Goal: Task Accomplishment & Management: Manage account settings

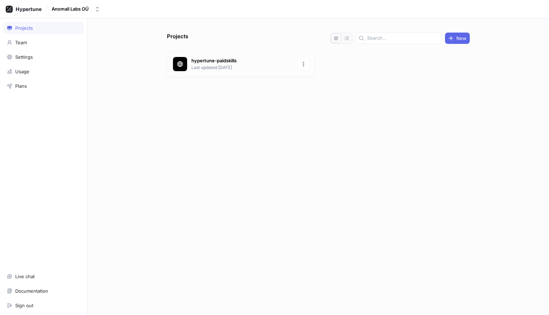
click at [244, 66] on p "Last updated [DATE]" at bounding box center [242, 67] width 103 height 6
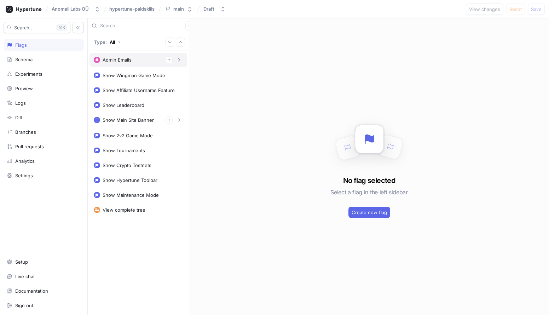
click at [134, 61] on div "Admin Emails" at bounding box center [138, 59] width 88 height 7
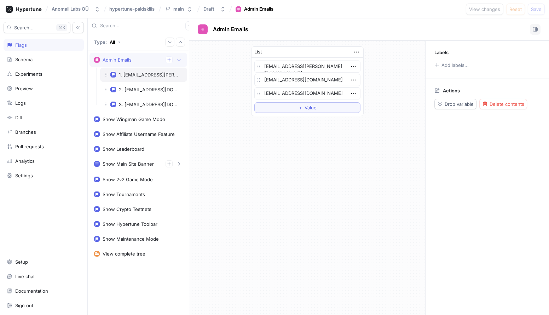
click at [156, 81] on div "1. [EMAIL_ADDRESS][PERSON_NAME][DOMAIN_NAME]" at bounding box center [143, 75] width 87 height 14
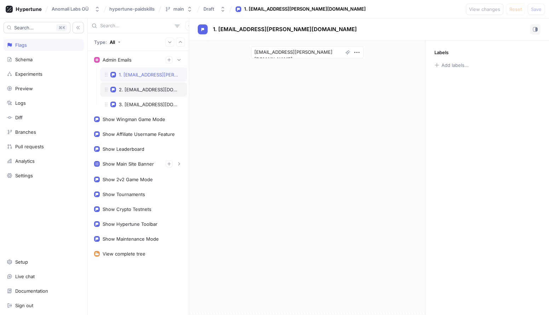
click at [138, 86] on div "2. [EMAIL_ADDRESS][DOMAIN_NAME]" at bounding box center [143, 89] width 87 height 14
type textarea "x"
type textarea "[EMAIL_ADDRESS][DOMAIN_NAME]"
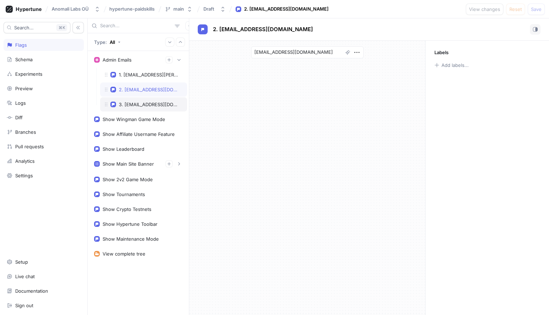
click at [153, 101] on div "3. [EMAIL_ADDRESS][DOMAIN_NAME]" at bounding box center [143, 104] width 87 height 14
type textarea "x"
type textarea "[EMAIL_ADDRESS][DOMAIN_NAME]"
click at [153, 93] on div "2. [EMAIL_ADDRESS][DOMAIN_NAME]" at bounding box center [143, 89] width 87 height 14
type textarea "x"
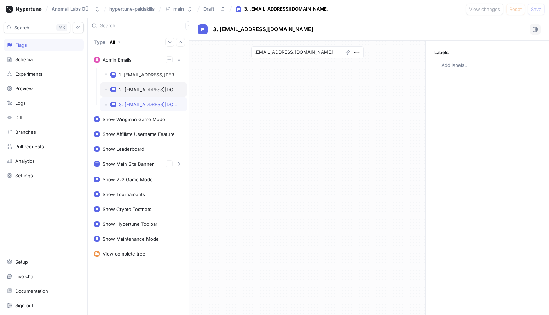
type textarea "[EMAIL_ADDRESS][DOMAIN_NAME]"
click at [153, 80] on div "1. [EMAIL_ADDRESS][PERSON_NAME][DOMAIN_NAME]" at bounding box center [143, 75] width 87 height 14
type textarea "x"
type textarea "[EMAIL_ADDRESS][PERSON_NAME][DOMAIN_NAME]"
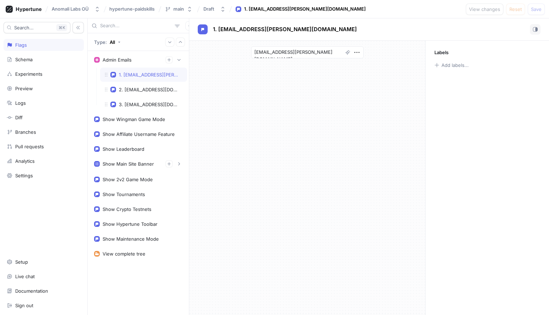
click at [57, 213] on div "Search... K Flags Schema Experiments Preview Logs Diff Branches Pull requests A…" at bounding box center [44, 166] width 88 height 297
click at [169, 61] on icon "button" at bounding box center [168, 59] width 3 height 3
type textarea "x"
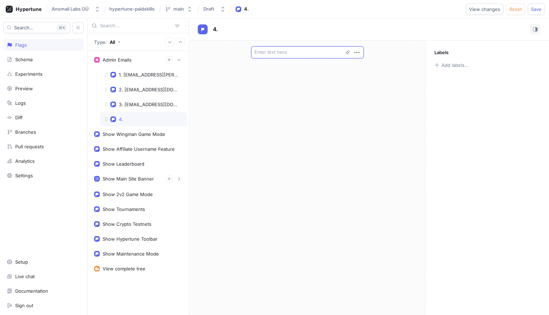
type textarea "x"
click at [300, 53] on textarea at bounding box center [307, 52] width 113 height 12
paste textarea "[EMAIL_ADDRESS][DOMAIN_NAME]"
type textarea "x"
type textarea "[EMAIL_ADDRESS][DOMAIN_NAME]"
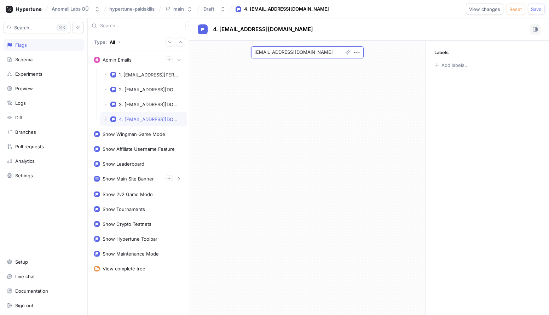
type textarea "x"
type textarea "[EMAIL_ADDRESS][DOMAIN_NAME]"
click at [401, 71] on div "[EMAIL_ADDRESS][DOMAIN_NAME]" at bounding box center [307, 178] width 236 height 274
drag, startPoint x: 167, startPoint y: 63, endPoint x: 173, endPoint y: 60, distance: 7.0
click at [167, 63] on button "button" at bounding box center [169, 59] width 7 height 7
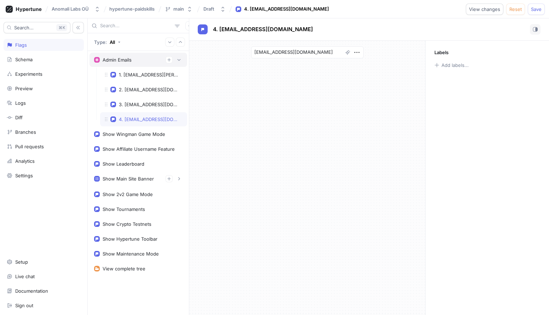
type textarea "x"
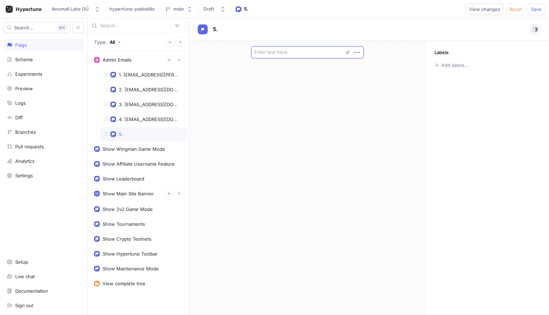
click at [299, 50] on textarea at bounding box center [307, 52] width 113 height 12
paste textarea "[EMAIL_ADDRESS][DOMAIN_NAME]"
type textarea "x"
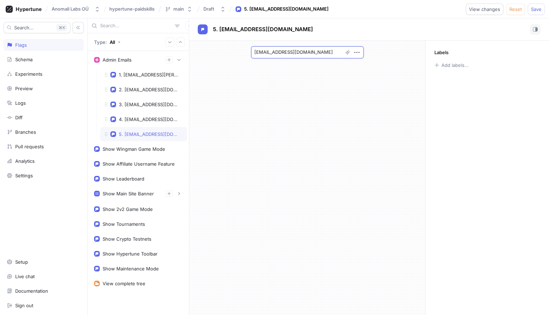
type textarea "[EMAIL_ADDRESS][DOMAIN_NAME]"
click at [526, 152] on div "Labels Add labels..." at bounding box center [487, 178] width 124 height 274
click at [324, 52] on textarea "[EMAIL_ADDRESS][DOMAIN_NAME]" at bounding box center [307, 52] width 113 height 12
click at [171, 61] on icon "button" at bounding box center [169, 60] width 4 height 4
type textarea "x"
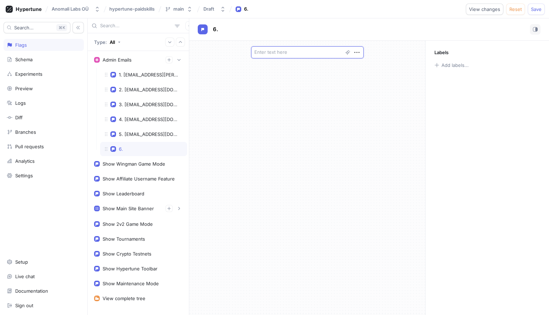
click at [268, 53] on textarea at bounding box center [307, 52] width 113 height 12
paste textarea "[EMAIL_ADDRESS][DOMAIN_NAME]"
type textarea "x"
type textarea "[EMAIL_ADDRESS][DOMAIN_NAME]"
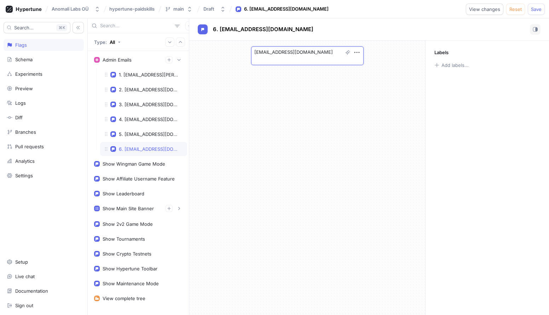
type textarea "x"
type textarea "[EMAIL_ADDRESS][DOMAIN_NAME]"
click at [57, 234] on div at bounding box center [44, 241] width 80 height 24
click at [166, 62] on button "button" at bounding box center [169, 59] width 7 height 7
type textarea "x"
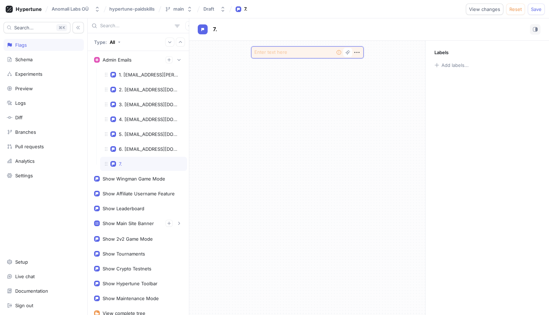
click at [278, 54] on textarea at bounding box center [307, 52] width 113 height 12
paste textarea "[EMAIL_ADDRESS][DOMAIN_NAME]"
type textarea "x"
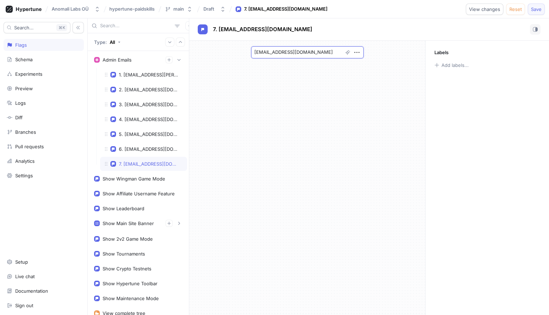
type textarea "[EMAIL_ADDRESS][DOMAIN_NAME]"
click at [535, 10] on span "Save" at bounding box center [536, 9] width 11 height 4
click at [522, 169] on div "Labels Add labels..." at bounding box center [487, 178] width 124 height 274
click at [140, 150] on div "6. [EMAIL_ADDRESS][DOMAIN_NAME]" at bounding box center [149, 149] width 61 height 6
type textarea "x"
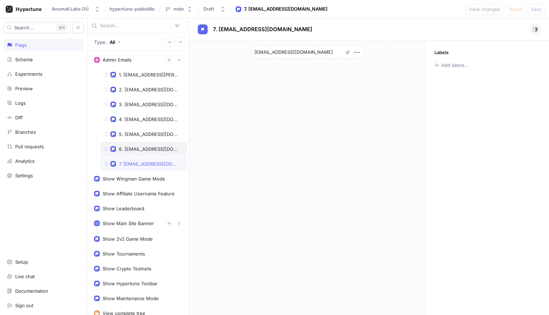
type textarea "[EMAIL_ADDRESS][DOMAIN_NAME]"
click at [143, 138] on div "5. [EMAIL_ADDRESS][DOMAIN_NAME]" at bounding box center [143, 134] width 87 height 14
type textarea "x"
type textarea "[EMAIL_ADDRESS][DOMAIN_NAME]"
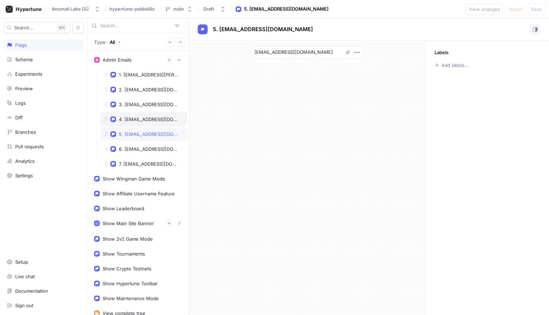
click at [142, 122] on div "4. [EMAIL_ADDRESS][DOMAIN_NAME]" at bounding box center [149, 119] width 61 height 6
type textarea "x"
type textarea "[EMAIL_ADDRESS][DOMAIN_NAME]"
click at [145, 111] on div "3. [EMAIL_ADDRESS][DOMAIN_NAME]" at bounding box center [143, 104] width 87 height 14
type textarea "x"
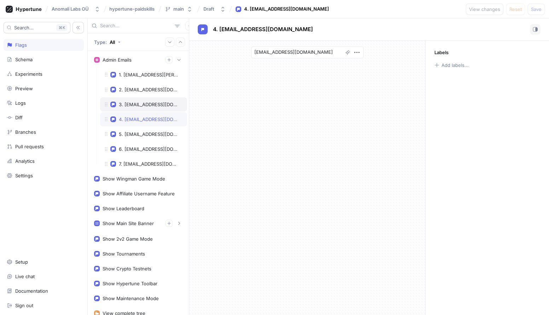
type textarea "[EMAIL_ADDRESS][DOMAIN_NAME]"
click at [142, 119] on div "4. [EMAIL_ADDRESS][DOMAIN_NAME]" at bounding box center [149, 119] width 61 height 6
type textarea "x"
type textarea "[EMAIL_ADDRESS][DOMAIN_NAME]"
click at [140, 130] on div "5. [EMAIL_ADDRESS][DOMAIN_NAME]" at bounding box center [143, 134] width 87 height 14
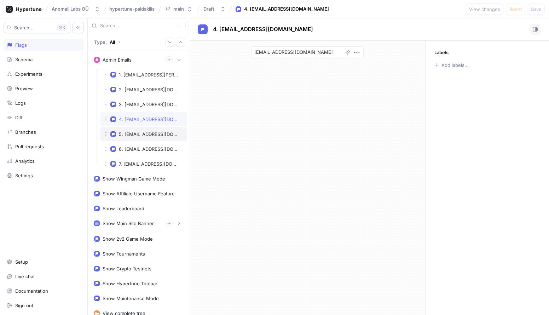
type textarea "x"
type textarea "[EMAIL_ADDRESS][DOMAIN_NAME]"
click at [141, 142] on div "6. [EMAIL_ADDRESS][DOMAIN_NAME]" at bounding box center [143, 149] width 87 height 14
type textarea "x"
type textarea "[EMAIL_ADDRESS][DOMAIN_NAME]"
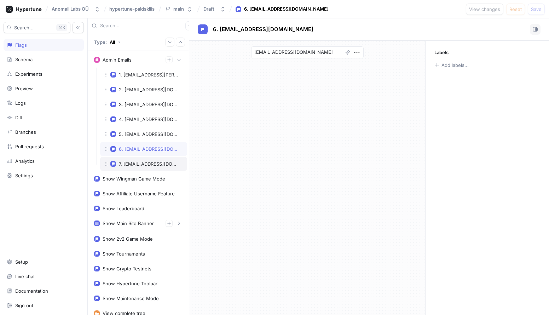
click at [142, 158] on div "7. [EMAIL_ADDRESS][DOMAIN_NAME]" at bounding box center [143, 164] width 87 height 14
type textarea "x"
type textarea "[EMAIL_ADDRESS][DOMAIN_NAME]"
click at [146, 128] on div "5. [EMAIL_ADDRESS][DOMAIN_NAME]" at bounding box center [143, 134] width 87 height 14
type textarea "x"
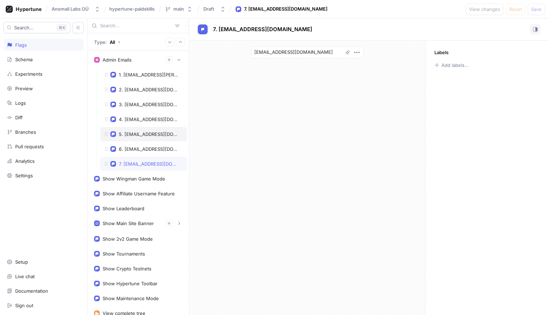
type textarea "[EMAIL_ADDRESS][DOMAIN_NAME]"
click at [147, 144] on div "6. [EMAIL_ADDRESS][DOMAIN_NAME]" at bounding box center [143, 149] width 87 height 14
type textarea "x"
type textarea "[EMAIL_ADDRESS][DOMAIN_NAME]"
click at [147, 156] on div "6. [EMAIL_ADDRESS][DOMAIN_NAME]" at bounding box center [143, 149] width 87 height 14
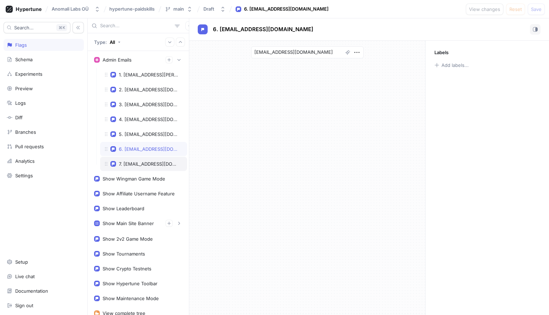
click at [148, 160] on div "7. [EMAIL_ADDRESS][DOMAIN_NAME]" at bounding box center [143, 164] width 87 height 14
type textarea "x"
type textarea "[EMAIL_ADDRESS][DOMAIN_NAME]"
click at [152, 147] on div "6. [EMAIL_ADDRESS][DOMAIN_NAME]" at bounding box center [149, 149] width 61 height 6
type textarea "x"
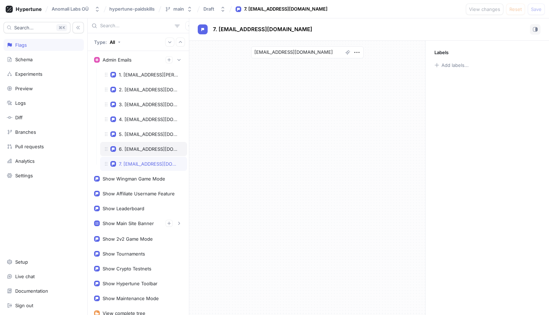
type textarea "[EMAIL_ADDRESS][DOMAIN_NAME]"
click at [152, 153] on div "6. [EMAIL_ADDRESS][DOMAIN_NAME]" at bounding box center [143, 149] width 87 height 14
click at [152, 159] on div "7. [EMAIL_ADDRESS][DOMAIN_NAME]" at bounding box center [143, 164] width 87 height 14
type textarea "x"
type textarea "[EMAIL_ADDRESS][DOMAIN_NAME]"
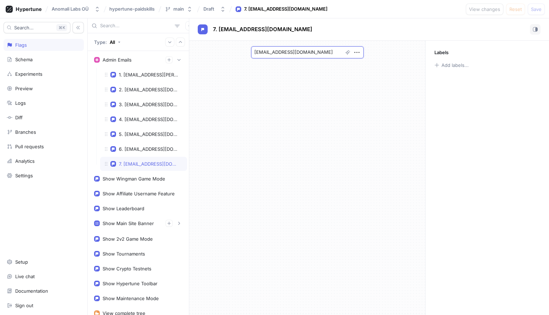
click at [326, 51] on textarea "[EMAIL_ADDRESS][DOMAIN_NAME]" at bounding box center [307, 52] width 113 height 12
click at [162, 136] on div "5. [EMAIL_ADDRESS][DOMAIN_NAME]" at bounding box center [149, 134] width 61 height 6
type textarea "x"
type textarea "[EMAIL_ADDRESS][DOMAIN_NAME]"
click at [150, 146] on div "6. [EMAIL_ADDRESS][DOMAIN_NAME]" at bounding box center [149, 149] width 61 height 6
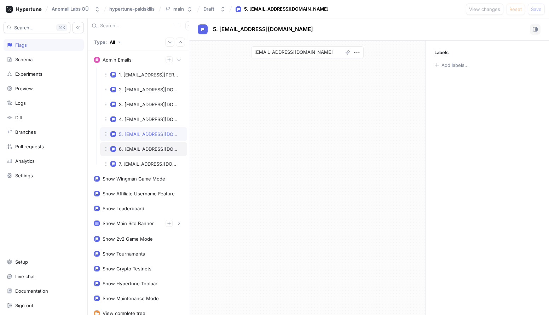
type textarea "x"
type textarea "[EMAIL_ADDRESS][DOMAIN_NAME]"
click at [155, 132] on div "5. [EMAIL_ADDRESS][DOMAIN_NAME]" at bounding box center [149, 134] width 61 height 6
type textarea "x"
type textarea "[EMAIL_ADDRESS][DOMAIN_NAME]"
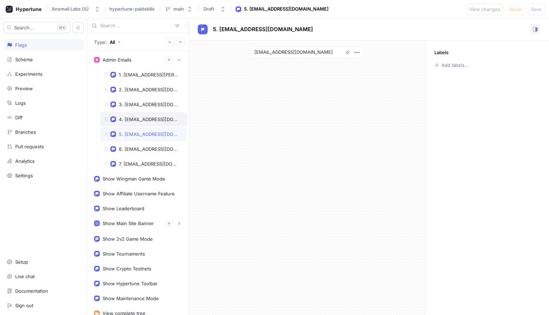
click at [160, 116] on div "4. [EMAIL_ADDRESS][DOMAIN_NAME]" at bounding box center [143, 119] width 87 height 14
type textarea "x"
type textarea "[EMAIL_ADDRESS][DOMAIN_NAME]"
click at [162, 109] on div "3. [EMAIL_ADDRESS][DOMAIN_NAME]" at bounding box center [143, 104] width 87 height 14
type textarea "x"
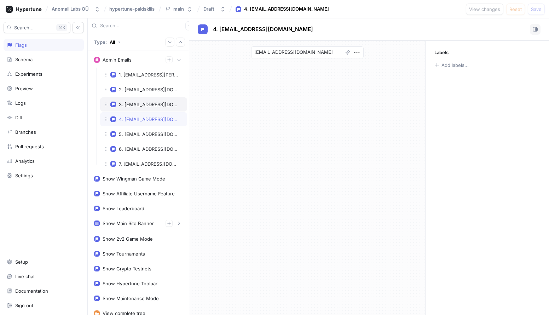
type textarea "[EMAIL_ADDRESS][DOMAIN_NAME]"
click at [163, 100] on div "3. [EMAIL_ADDRESS][DOMAIN_NAME]" at bounding box center [143, 104] width 87 height 14
click at [256, 109] on div "[EMAIL_ADDRESS][DOMAIN_NAME]" at bounding box center [307, 178] width 236 height 274
type textarea "x"
click at [143, 181] on div "Show Wingman Game Mode" at bounding box center [134, 179] width 63 height 6
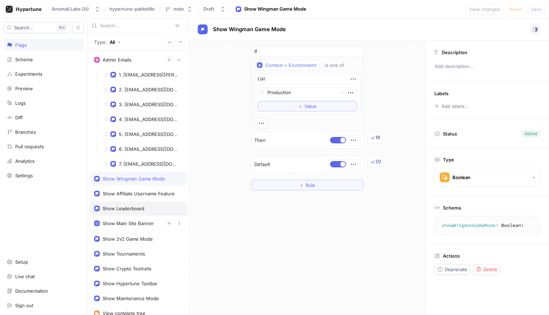
click at [134, 211] on div "Show Leaderboard" at bounding box center [124, 209] width 42 height 6
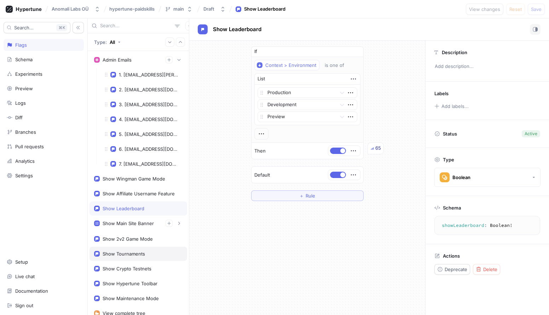
click at [141, 253] on div "Show Tournaments" at bounding box center [124, 254] width 42 height 6
type textarea "showTournaments: Boolean!"
click at [262, 132] on icon "button" at bounding box center [262, 135] width 8 height 8
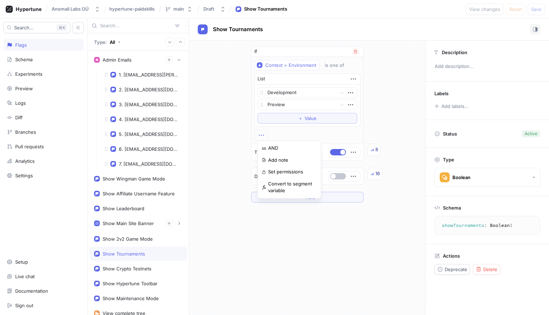
drag, startPoint x: 265, startPoint y: 133, endPoint x: 285, endPoint y: 131, distance: 20.7
click at [265, 133] on div at bounding box center [261, 135] width 14 height 11
click at [318, 119] on div "Context > Environment is one of List Development Preview To pick up a draggable…" at bounding box center [307, 100] width 106 height 81
click at [308, 118] on span "Value" at bounding box center [311, 118] width 12 height 4
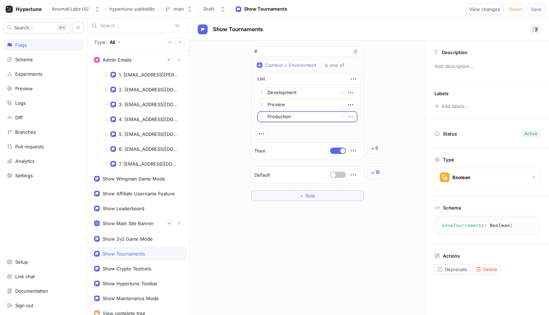
click at [350, 114] on icon "button" at bounding box center [351, 117] width 8 height 8
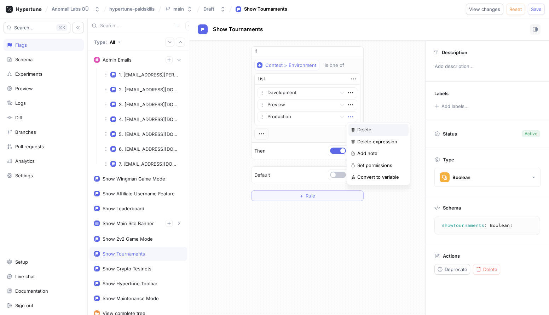
click at [364, 130] on p "Delete" at bounding box center [364, 129] width 14 height 7
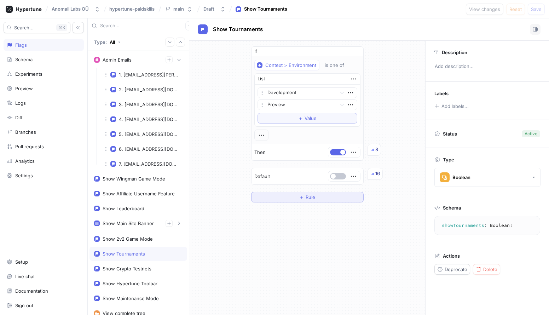
click at [291, 200] on button "＋ Rule" at bounding box center [307, 197] width 113 height 11
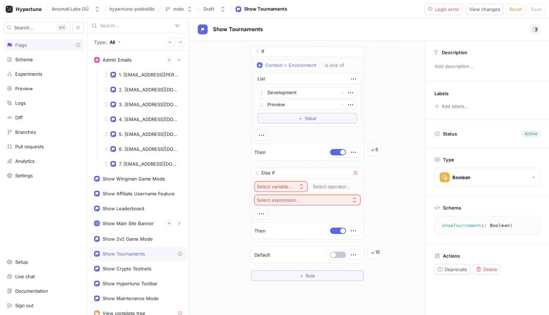
click at [291, 187] on div "Select variable..." at bounding box center [276, 187] width 39 height 6
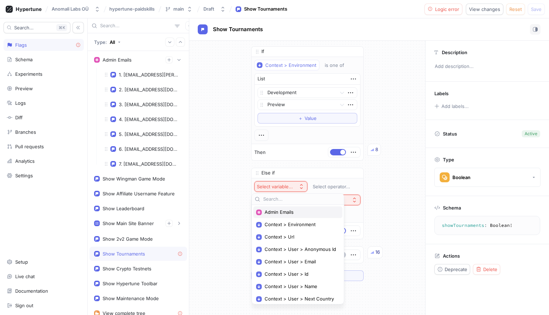
click at [293, 215] on div "Admin Emails" at bounding box center [297, 212] width 89 height 12
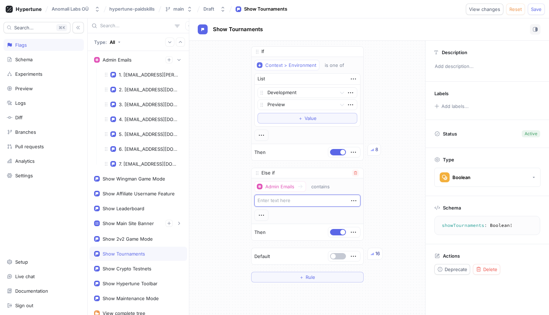
click at [302, 198] on textarea at bounding box center [307, 201] width 106 height 12
click at [296, 188] on div at bounding box center [300, 186] width 9 height 8
drag, startPoint x: 300, startPoint y: 185, endPoint x: 289, endPoint y: 186, distance: 11.3
click at [289, 186] on div "Admin Emails" at bounding box center [279, 187] width 29 height 6
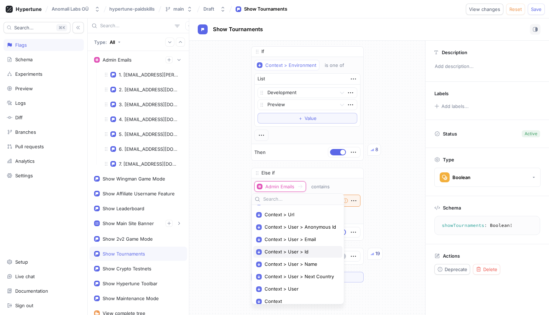
scroll to position [27, 0]
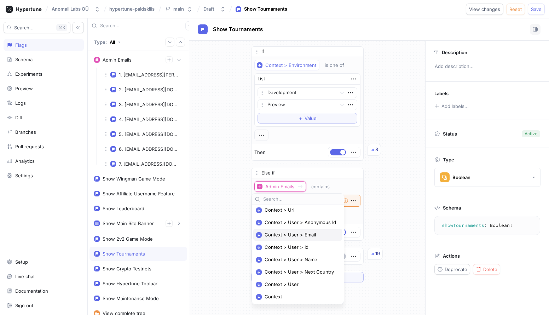
click at [316, 235] on span "Context > User > Email" at bounding box center [300, 235] width 71 height 6
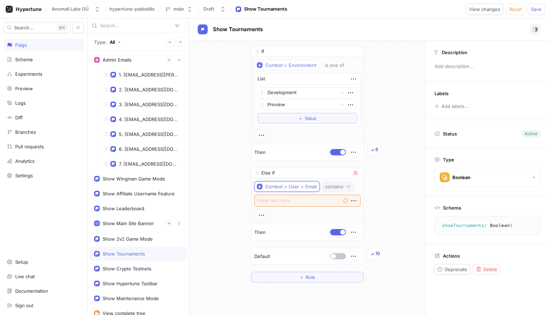
click at [322, 183] on button "contains" at bounding box center [338, 186] width 32 height 11
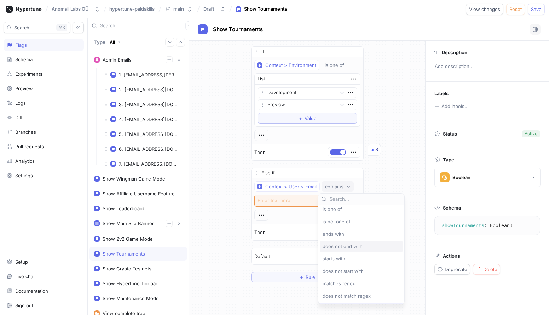
scroll to position [0, 0]
click at [338, 212] on span "is one of" at bounding box center [332, 212] width 19 height 6
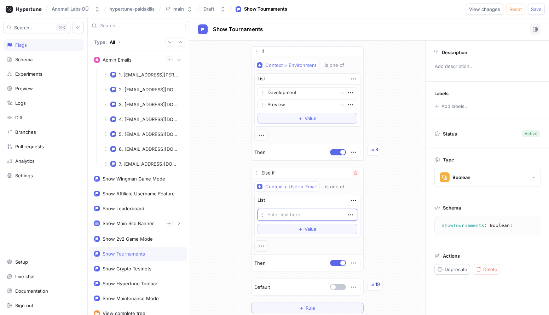
click at [321, 215] on textarea at bounding box center [308, 215] width 100 height 12
click at [349, 214] on icon "button" at bounding box center [351, 215] width 8 height 8
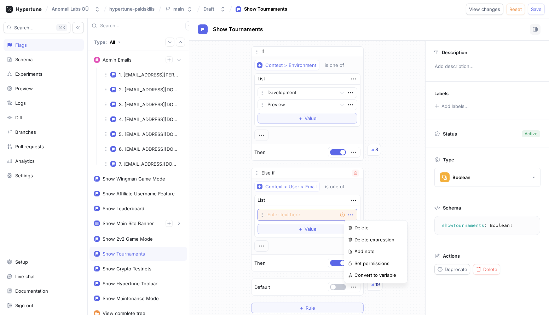
drag, startPoint x: 317, startPoint y: 213, endPoint x: 284, endPoint y: 213, distance: 33.6
click at [316, 213] on div "Empty string" at bounding box center [308, 215] width 100 height 12
click at [274, 216] on textarea at bounding box center [308, 215] width 100 height 12
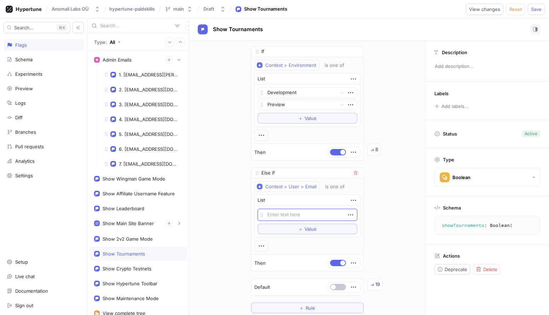
type textarea "x"
type textarea "a"
type textarea "x"
type textarea "ad"
type textarea "x"
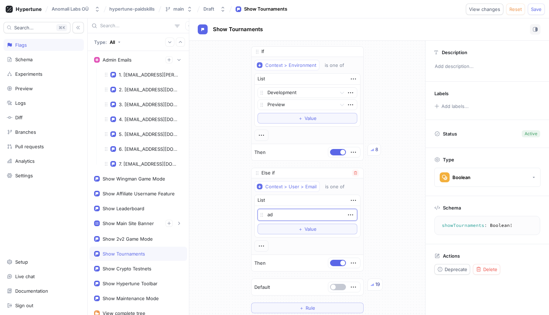
type textarea "a"
type textarea "x"
click at [349, 215] on icon "button" at bounding box center [351, 215] width 8 height 8
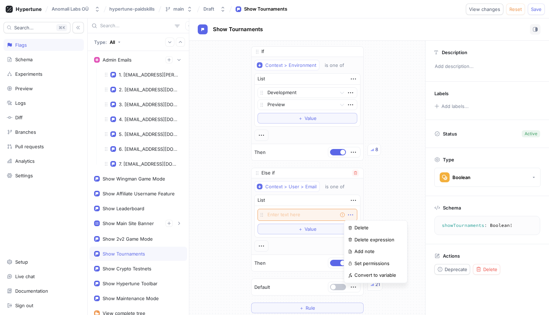
click at [330, 212] on div "Empty string" at bounding box center [308, 215] width 100 height 12
click at [310, 228] on span "Value" at bounding box center [311, 229] width 12 height 4
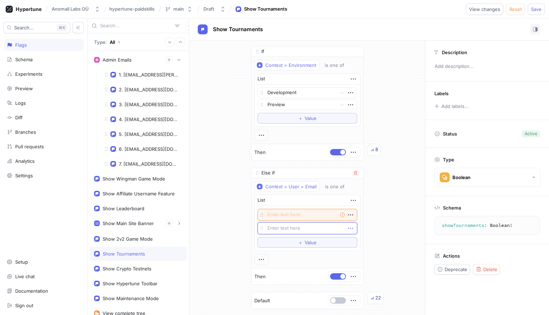
click at [349, 227] on icon "button" at bounding box center [351, 228] width 8 height 8
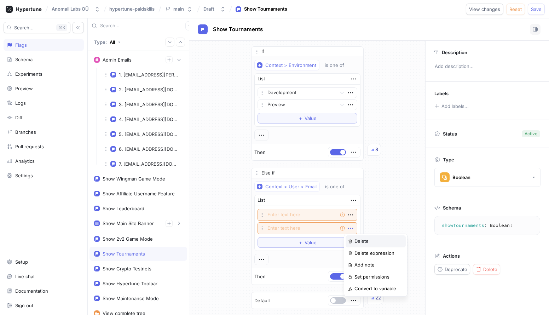
click at [364, 241] on p "Delete" at bounding box center [362, 241] width 14 height 7
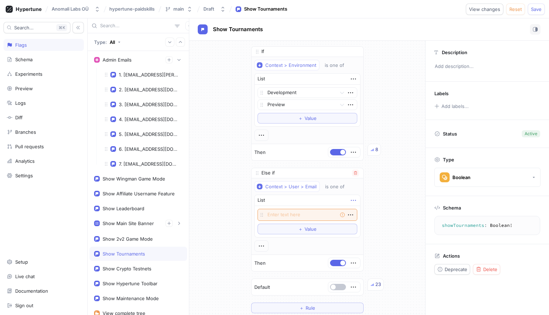
click at [352, 200] on icon "button" at bounding box center [354, 200] width 8 height 8
type textarea "x"
click at [350, 200] on icon "button" at bounding box center [354, 200] width 8 height 8
click at [350, 202] on icon "button" at bounding box center [354, 200] width 8 height 8
click at [368, 212] on p "Delete" at bounding box center [364, 213] width 14 height 7
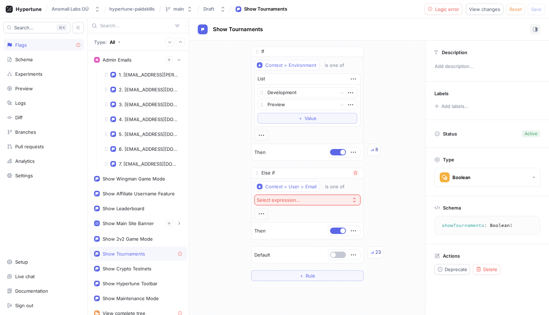
click at [305, 199] on button "Select expression..." at bounding box center [307, 200] width 106 height 11
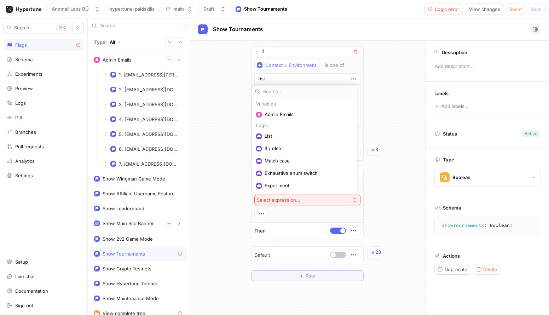
click at [273, 116] on span "Admin Emails" at bounding box center [307, 114] width 85 height 6
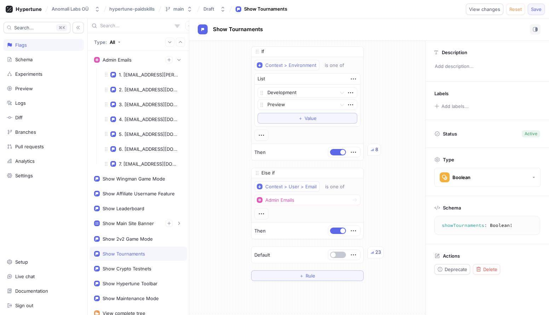
click at [536, 8] on span "Save" at bounding box center [536, 9] width 11 height 4
